Goal: Navigation & Orientation: Find specific page/section

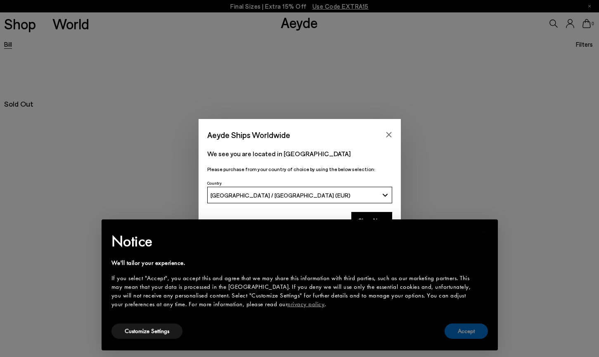
click at [471, 334] on button "Accept" at bounding box center [465, 330] width 43 height 15
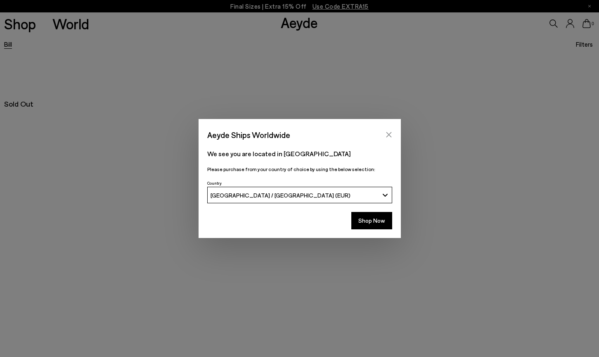
click at [393, 139] on button "Close" at bounding box center [389, 134] width 12 height 12
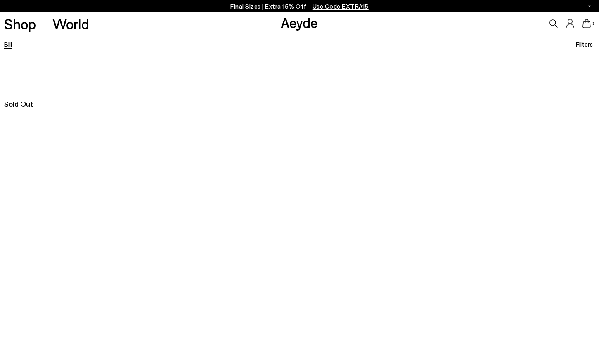
click at [310, 27] on link "Aeyde" at bounding box center [299, 22] width 37 height 17
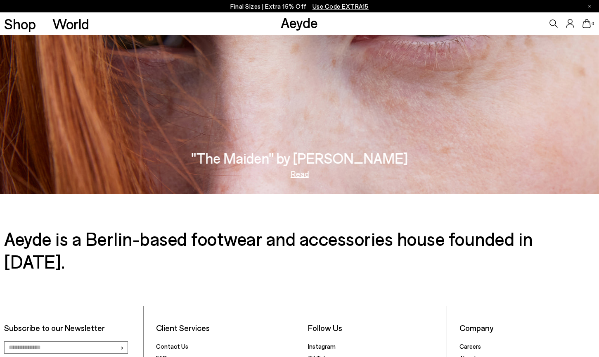
scroll to position [1353, 0]
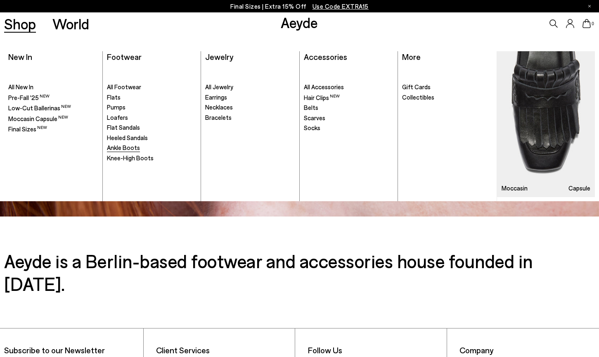
click at [128, 144] on span "Ankle Boots" at bounding box center [123, 147] width 33 height 7
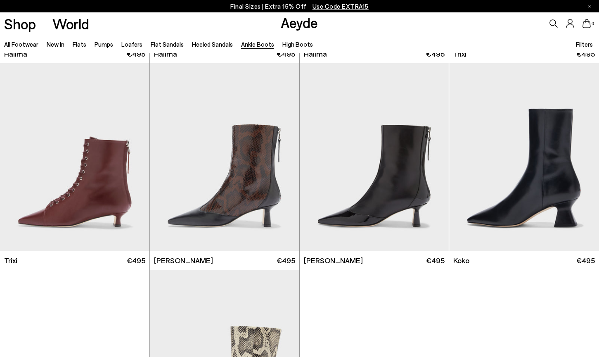
scroll to position [205, 0]
